Goal: Understand process/instructions: Learn how to perform a task or action

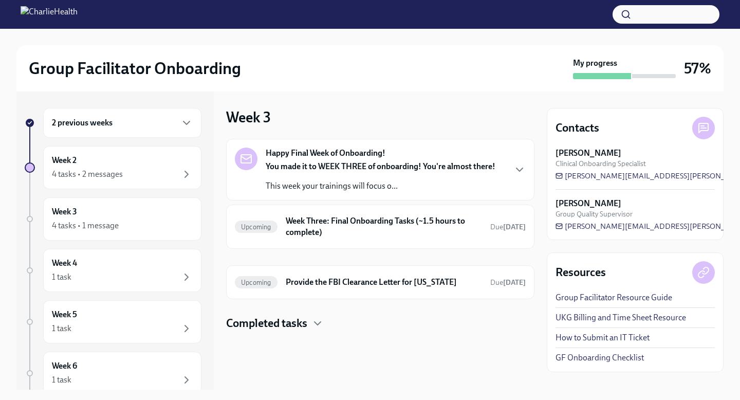
click at [398, 181] on p "This week your trainings will focus o..." at bounding box center [381, 185] width 230 height 11
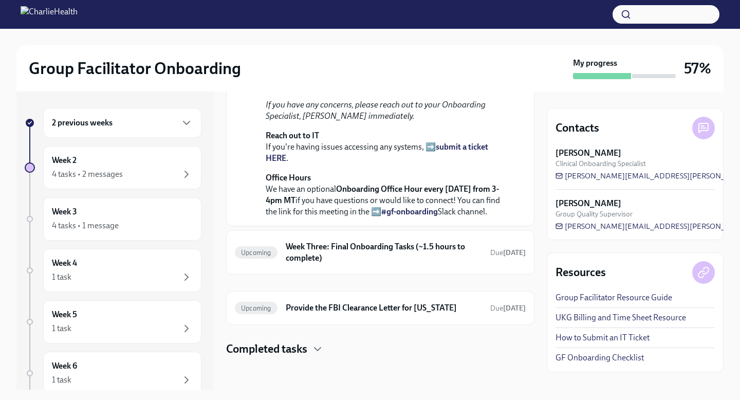
scroll to position [364, 0]
click at [411, 249] on h6 "Week Three: Final Onboarding Tasks (~1.5 hours to complete)" at bounding box center [384, 252] width 196 height 23
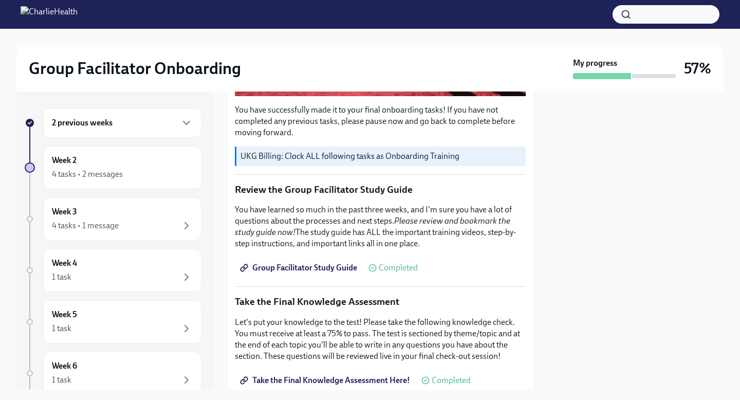
scroll to position [367, 0]
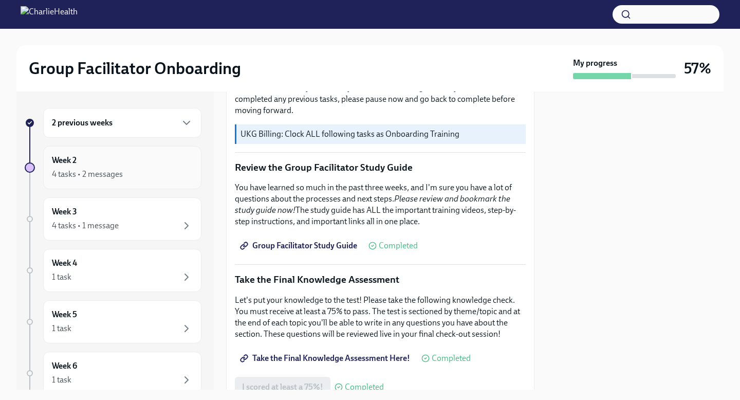
click at [146, 178] on div "4 tasks • 2 messages" at bounding box center [122, 174] width 141 height 12
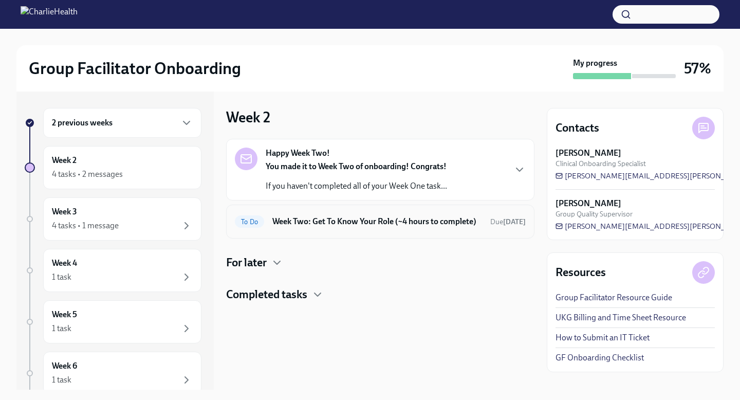
click at [427, 227] on h6 "Week Two: Get To Know Your Role (~4 hours to complete)" at bounding box center [377, 221] width 210 height 11
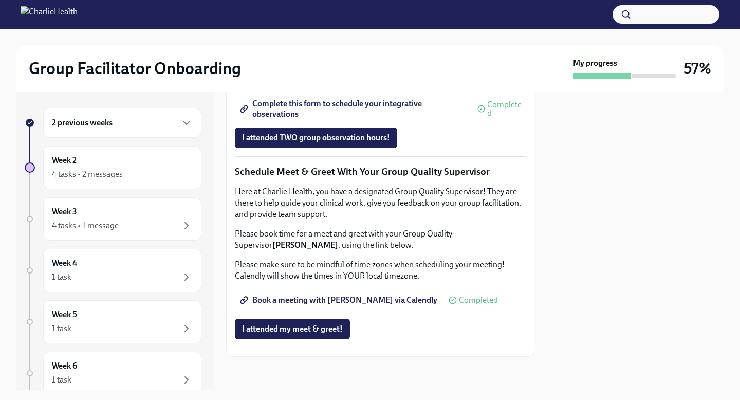
scroll to position [790, 0]
click at [377, 114] on span "Complete this form to schedule your integrative observations" at bounding box center [354, 109] width 224 height 10
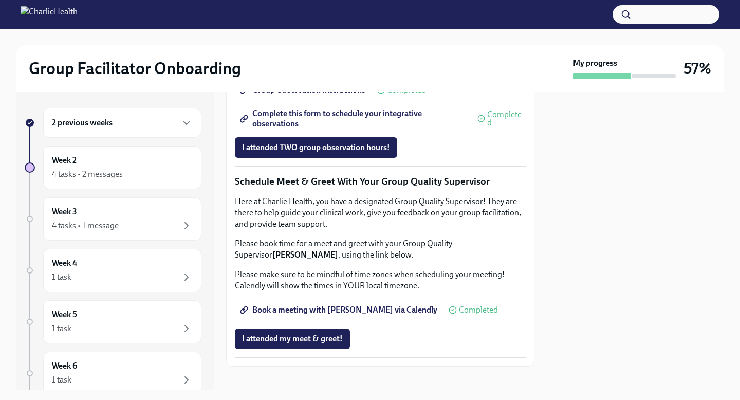
scroll to position [769, 0]
